Goal: Information Seeking & Learning: Learn about a topic

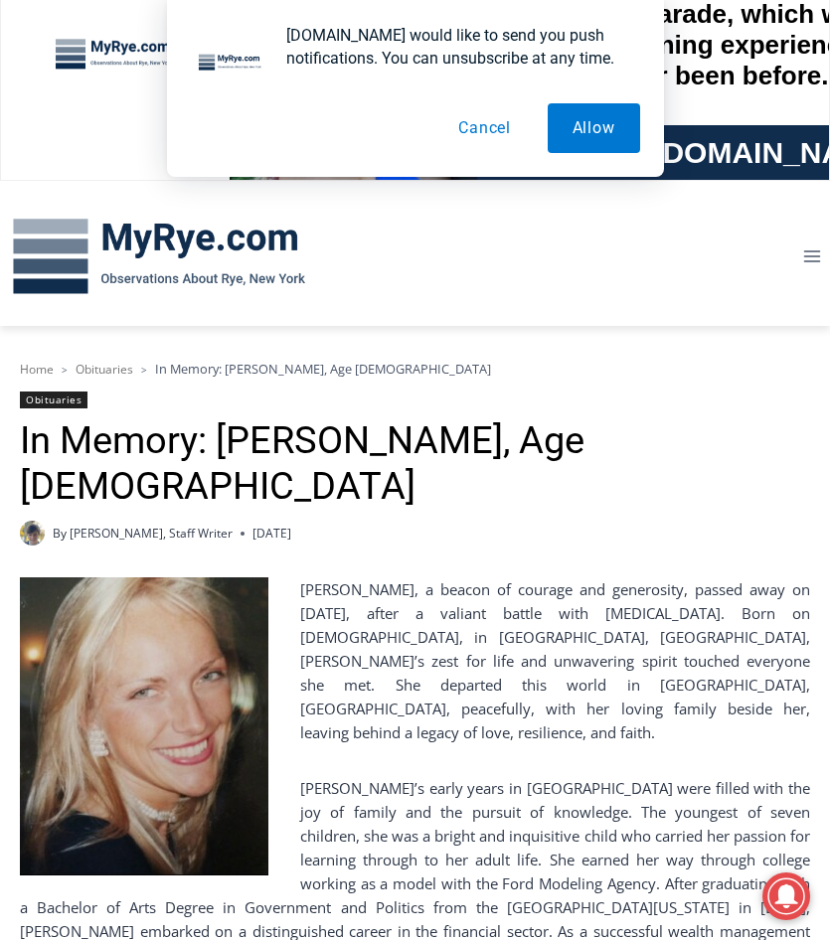
scroll to position [199, 0]
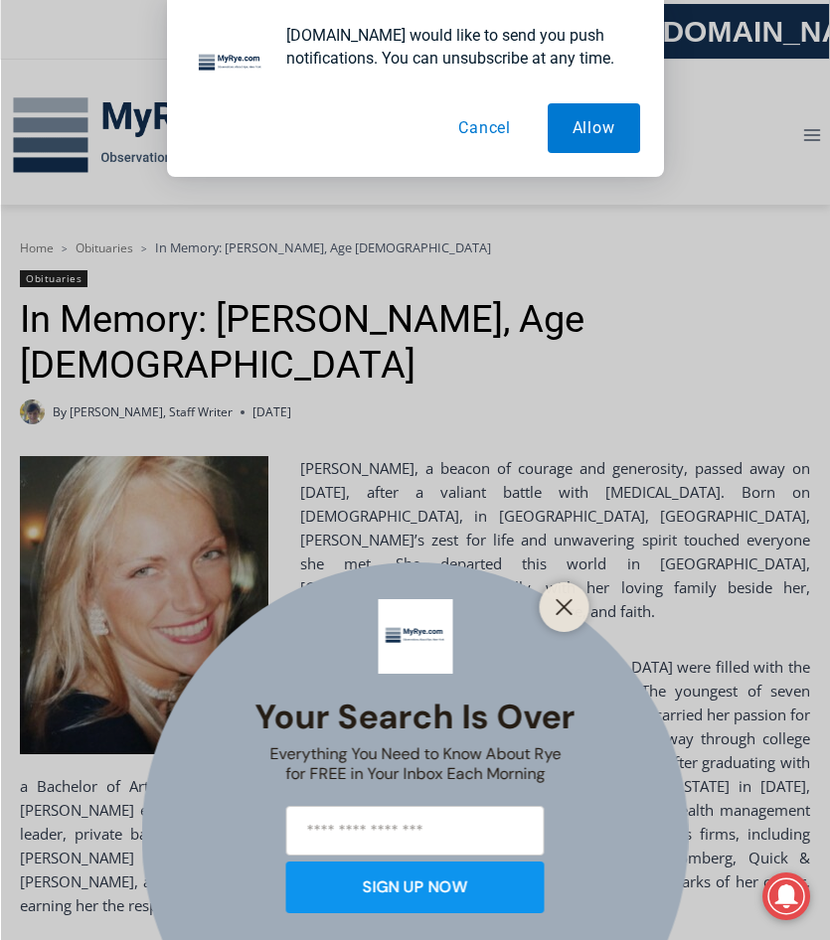
click at [491, 130] on button "Cancel" at bounding box center [484, 128] width 102 height 50
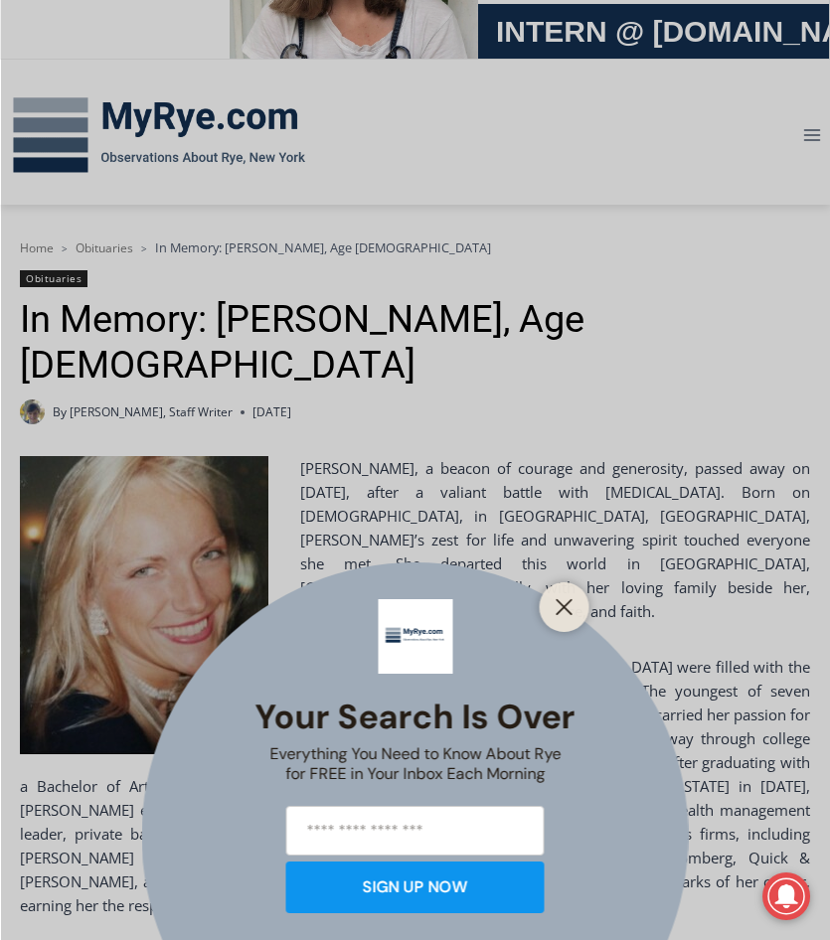
click at [567, 589] on div at bounding box center [565, 607] width 50 height 50
click at [571, 595] on button "Close" at bounding box center [565, 607] width 28 height 28
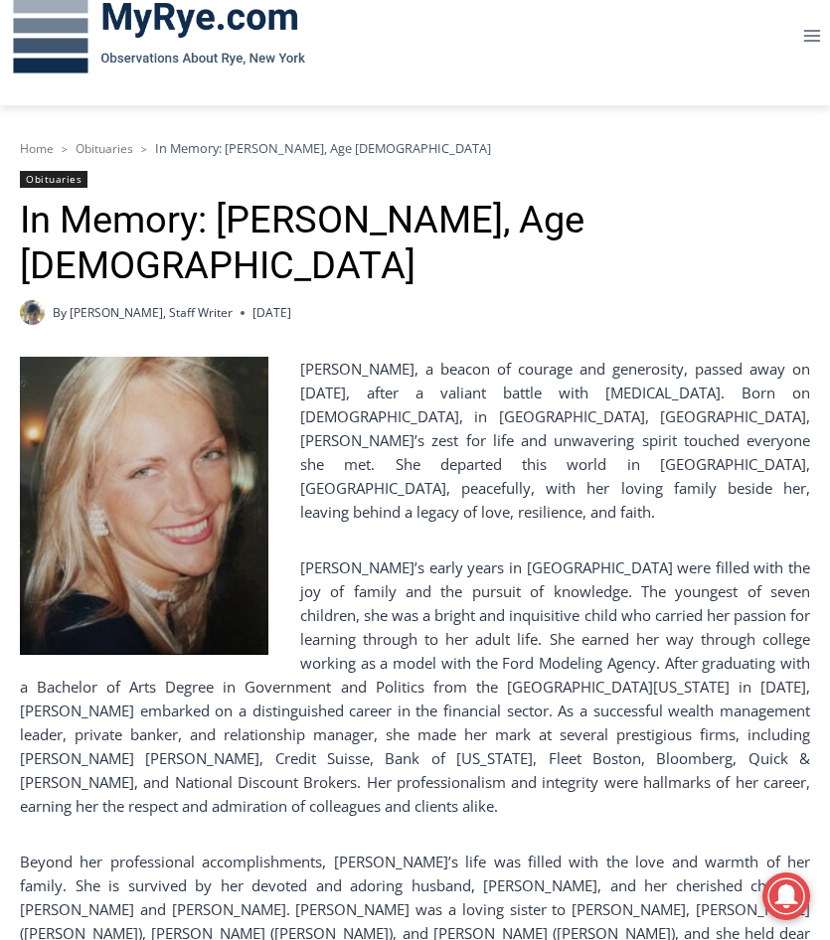
scroll to position [398, 0]
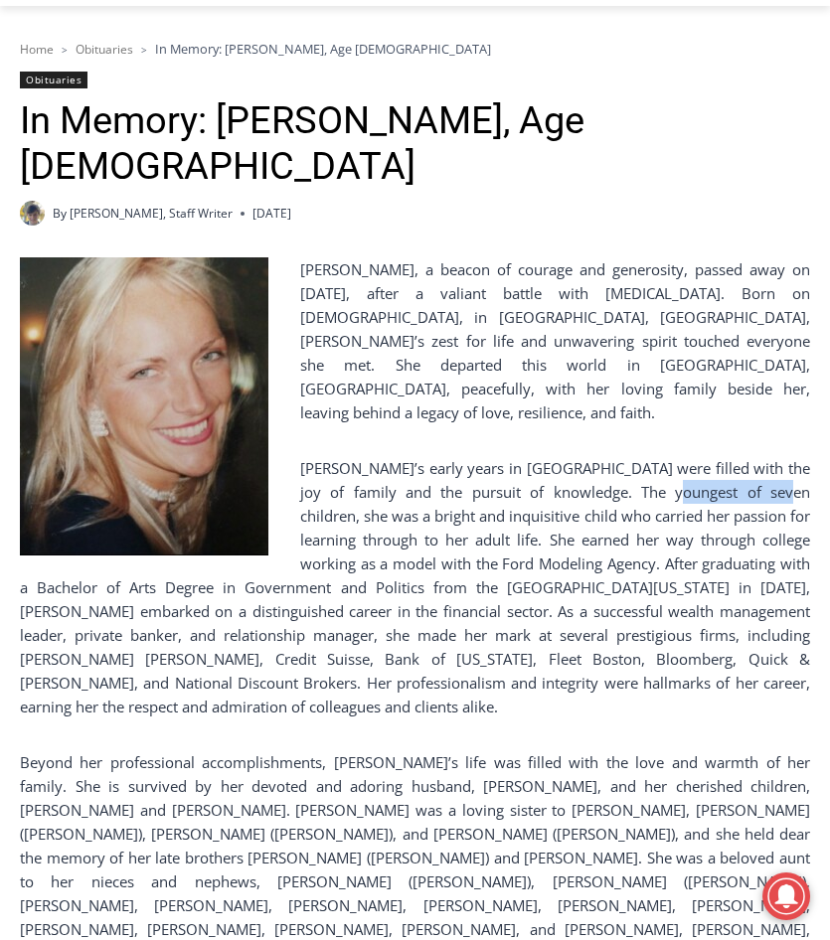
drag, startPoint x: 623, startPoint y: 424, endPoint x: 723, endPoint y: 428, distance: 99.5
click at [723, 456] on p "[PERSON_NAME]’s early years in [GEOGRAPHIC_DATA] were filled with the joy of fa…" at bounding box center [415, 587] width 790 height 262
drag, startPoint x: 761, startPoint y: 470, endPoint x: 770, endPoint y: 479, distance: 12.7
click at [770, 479] on p "[PERSON_NAME]’s early years in [GEOGRAPHIC_DATA] were filled with the joy of fa…" at bounding box center [415, 587] width 790 height 262
click at [573, 503] on p "[PERSON_NAME]’s early years in [GEOGRAPHIC_DATA] were filled with the joy of fa…" at bounding box center [415, 587] width 790 height 262
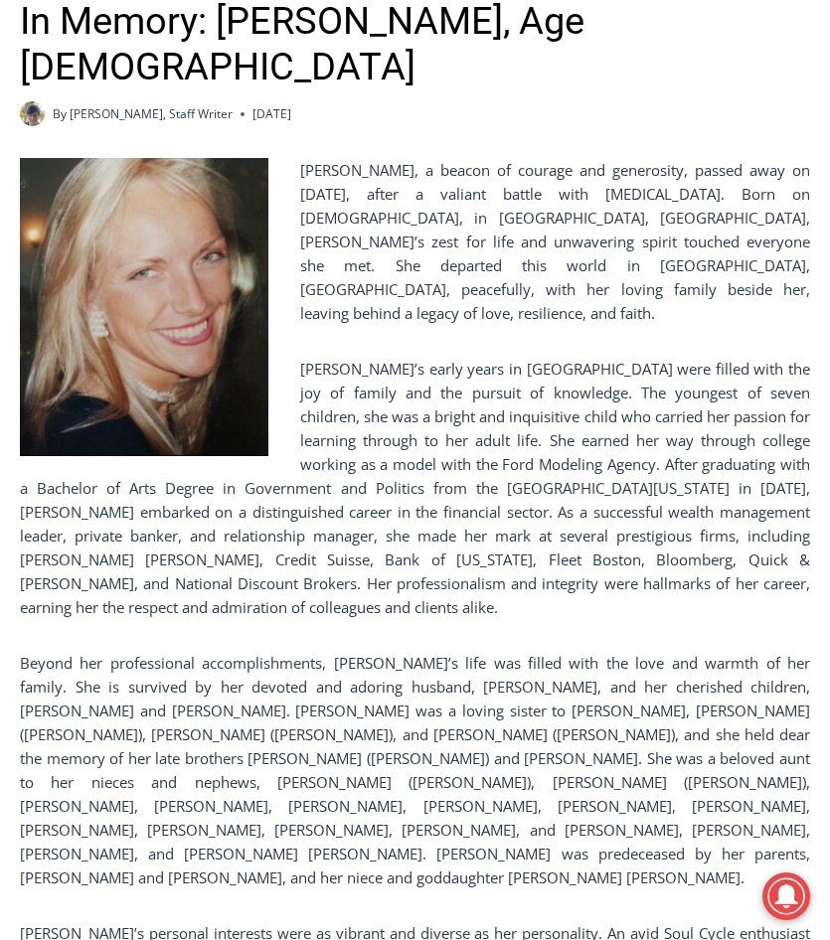
scroll to position [596, 0]
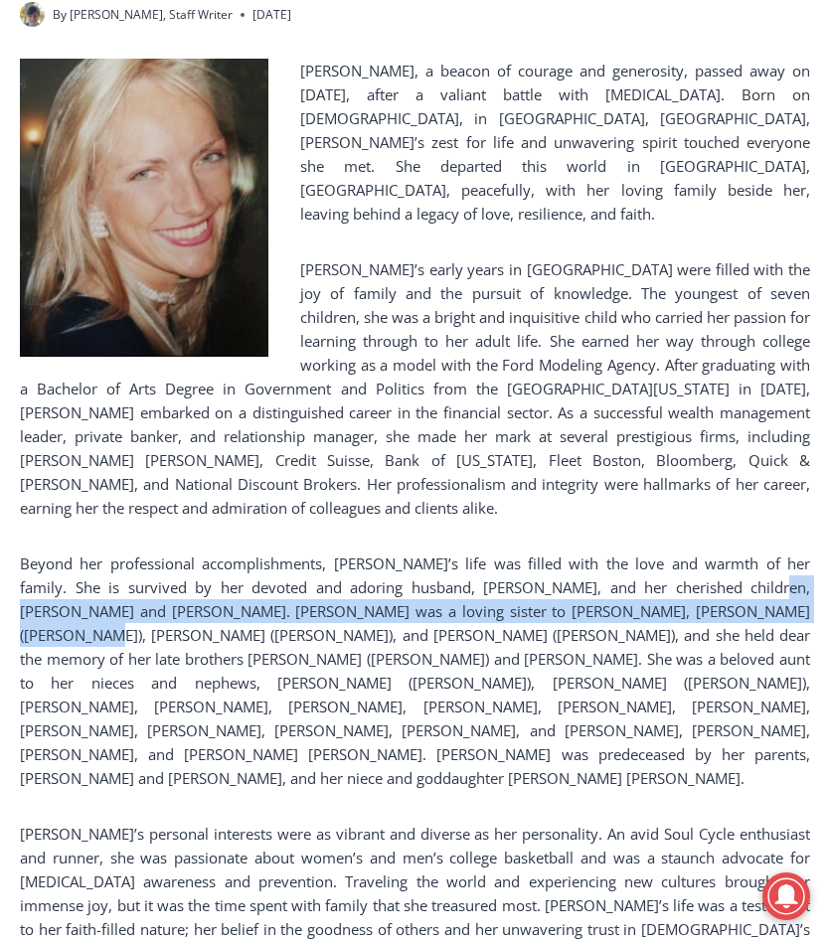
drag, startPoint x: 685, startPoint y: 520, endPoint x: 710, endPoint y: 544, distance: 34.4
click at [710, 552] on p "Beyond her professional accomplishments, [PERSON_NAME]’s life was filled with t…" at bounding box center [415, 671] width 790 height 239
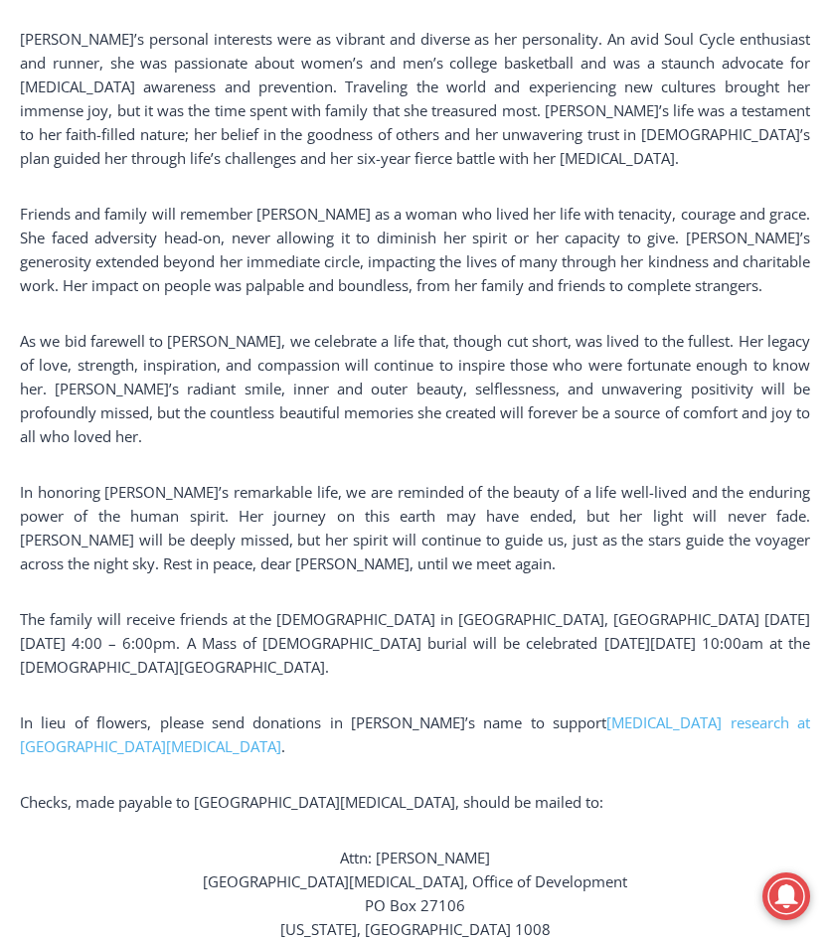
scroll to position [895, 0]
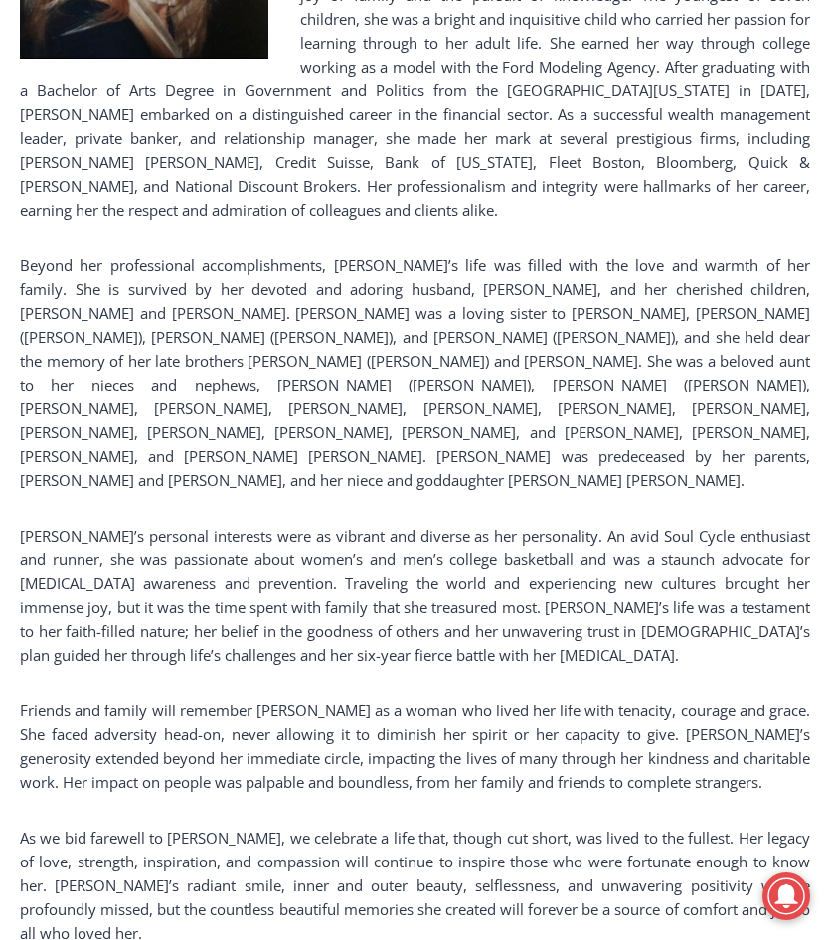
click at [708, 253] on p "Beyond her professional accomplishments, [PERSON_NAME]’s life was filled with t…" at bounding box center [415, 372] width 790 height 239
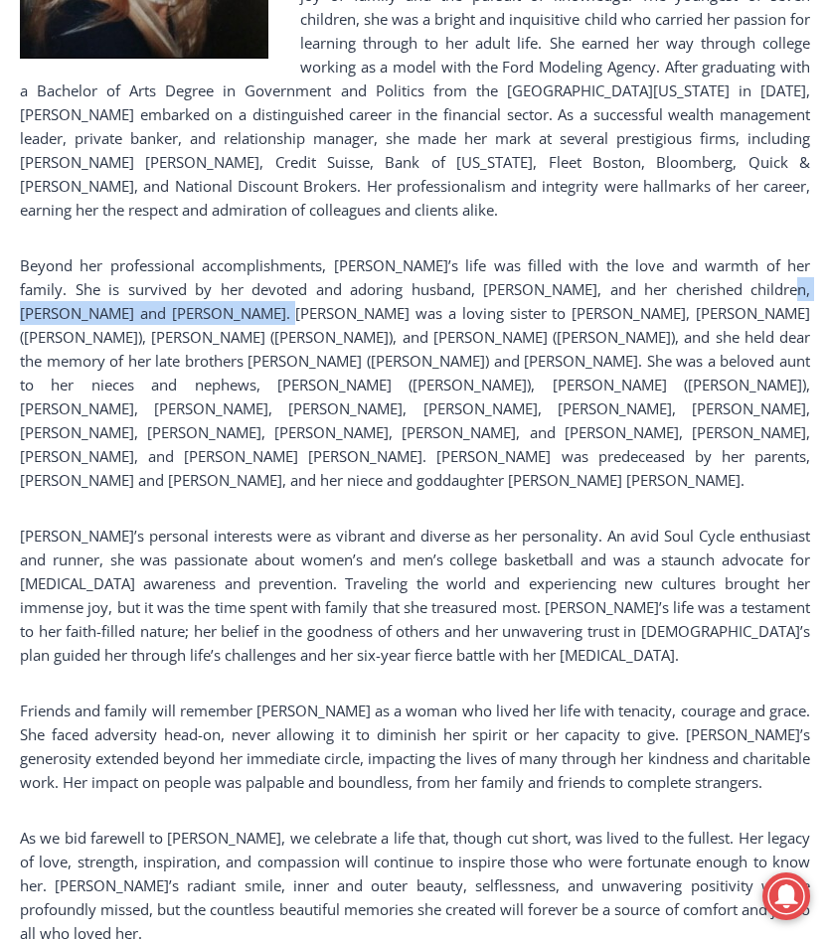
drag, startPoint x: 695, startPoint y: 221, endPoint x: 170, endPoint y: 236, distance: 525.0
click at [170, 253] on p "Beyond her professional accomplishments, [PERSON_NAME]’s life was filled with t…" at bounding box center [415, 372] width 790 height 239
